Goal: Find specific page/section: Find specific page/section

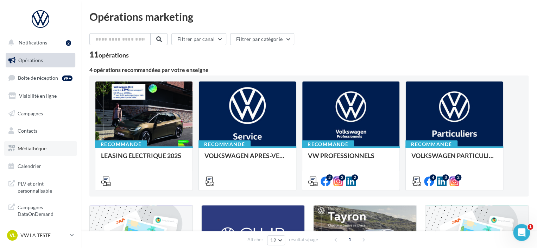
click at [31, 151] on link "Médiathèque" at bounding box center [40, 148] width 73 height 15
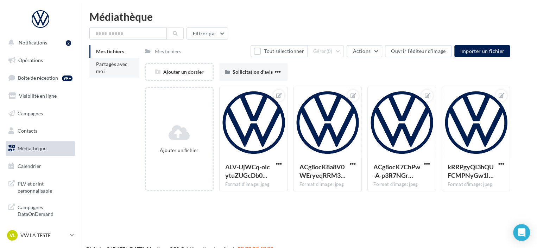
click at [117, 66] on span "Partagés avec moi" at bounding box center [112, 67] width 32 height 13
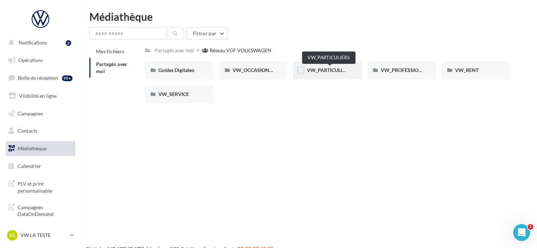
click at [332, 73] on span "VW_PARTICULIERS" at bounding box center [329, 70] width 44 height 6
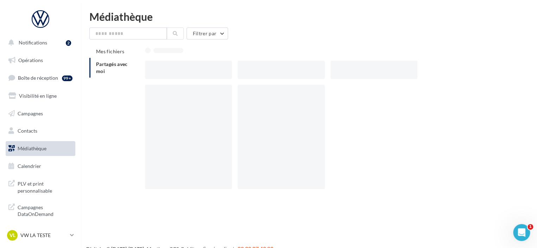
click at [332, 73] on div at bounding box center [374, 70] width 87 height 18
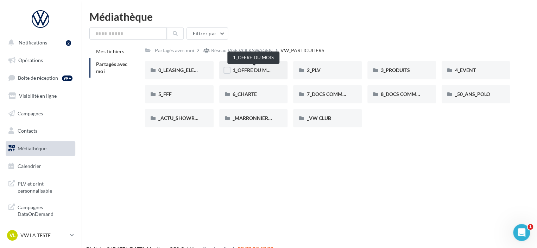
click at [259, 68] on span "1_OFFRE DU MOIS" at bounding box center [254, 70] width 42 height 6
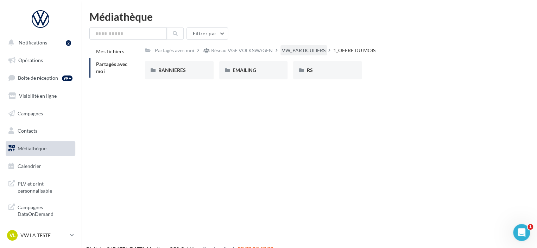
click at [314, 49] on div "VW_PARTICULIERS" at bounding box center [304, 50] width 44 height 7
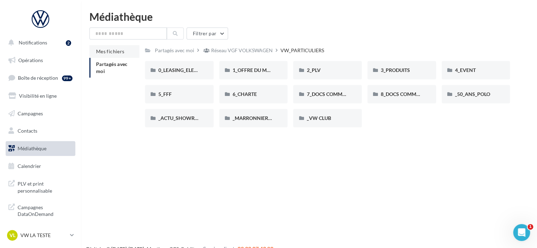
click at [127, 55] on li "Mes fichiers" at bounding box center [114, 51] width 50 height 13
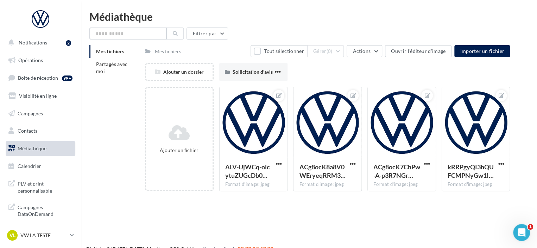
click at [139, 33] on input "text" at bounding box center [127, 33] width 77 height 12
click at [107, 72] on li "Partagés avec moi" at bounding box center [114, 68] width 50 height 20
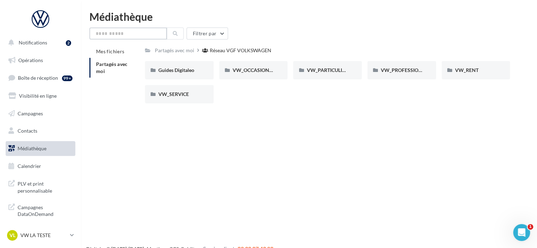
click at [122, 33] on input "text" at bounding box center [127, 33] width 77 height 12
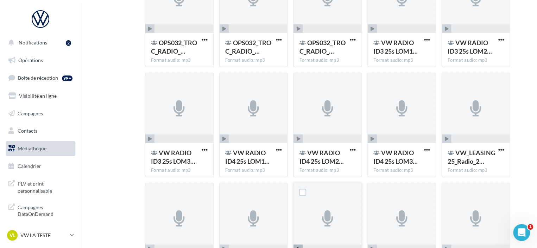
scroll to position [194, 0]
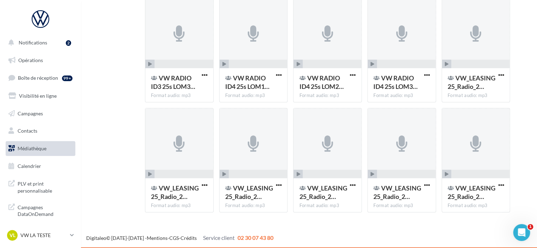
type input "*****"
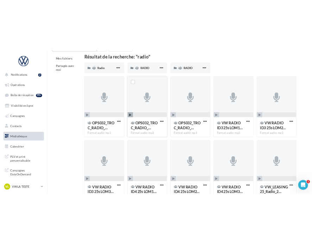
scroll to position [0, 0]
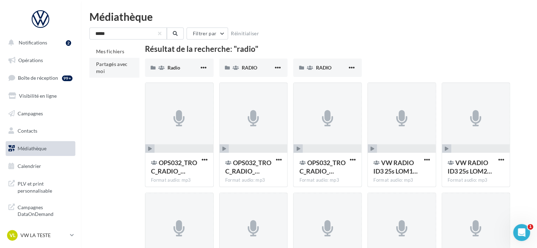
click at [113, 63] on span "Partagés avec moi" at bounding box center [112, 67] width 32 height 13
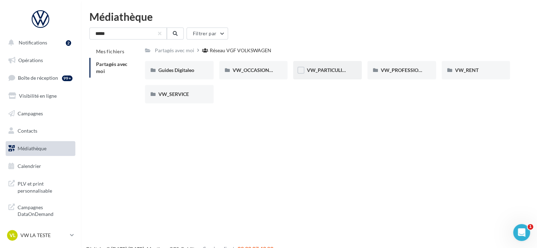
click at [336, 74] on div "VW_PARTICULIERS" at bounding box center [327, 70] width 69 height 18
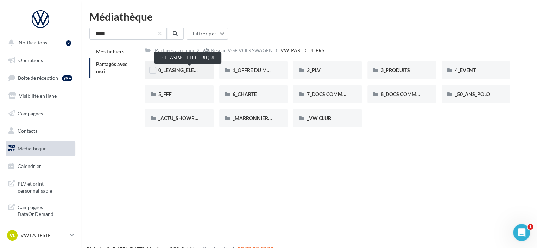
click at [171, 69] on span "0_LEASING_ELECTRIQUE" at bounding box center [186, 70] width 56 height 6
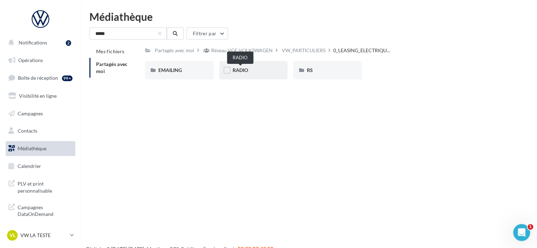
click at [237, 71] on span "RADIO" at bounding box center [240, 70] width 15 height 6
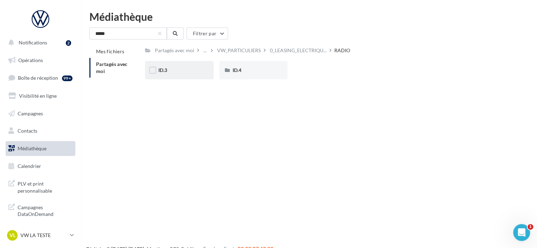
click at [192, 74] on div "ID.3" at bounding box center [179, 70] width 42 height 7
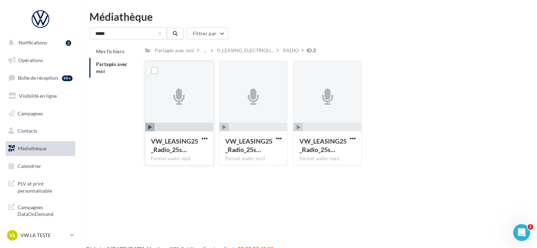
click at [152, 128] on span "button" at bounding box center [149, 127] width 9 height 9
drag, startPoint x: 161, startPoint y: 127, endPoint x: 138, endPoint y: 127, distance: 22.5
click at [138, 127] on div "Mes fichiers Partagés avec moi Partagés avec moi ... 0_LEASING_ELECTRIQU... RAD…" at bounding box center [311, 108] width 445 height 126
click at [159, 125] on span "button" at bounding box center [173, 127] width 36 height 9
click at [221, 126] on span "button" at bounding box center [224, 127] width 9 height 9
